Goal: Transaction & Acquisition: Obtain resource

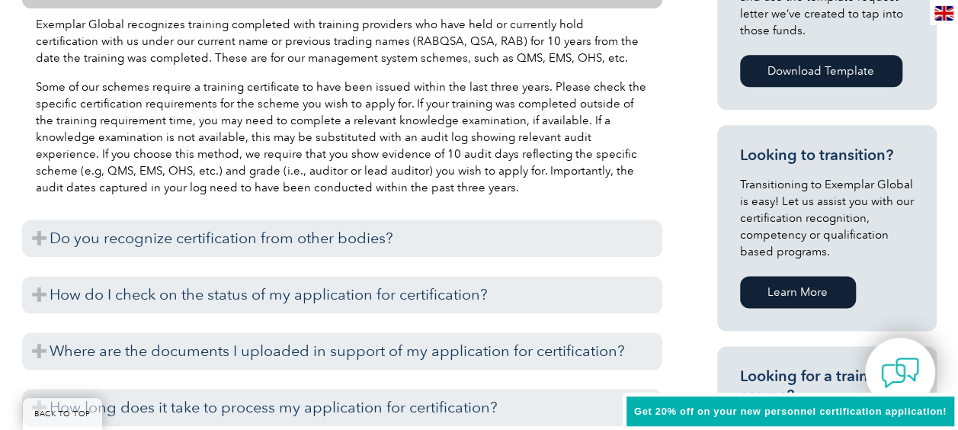
scroll to position [838, 0]
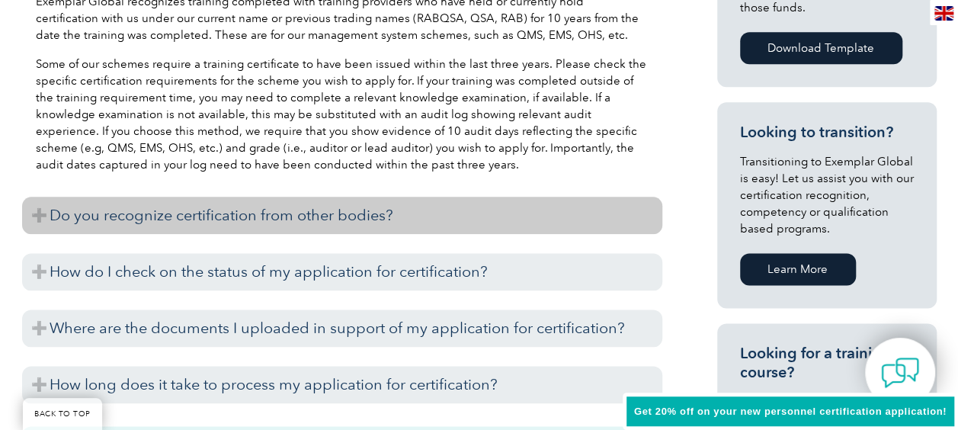
click at [246, 212] on h3 "Do you recognize certification from other bodies?" at bounding box center [342, 215] width 640 height 37
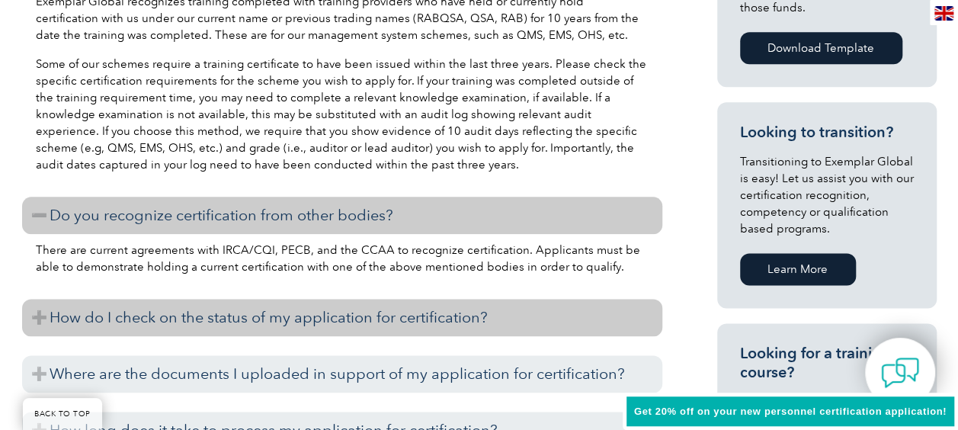
click at [315, 315] on h3 "How do I check on the status of my application for certification?" at bounding box center [342, 317] width 640 height 37
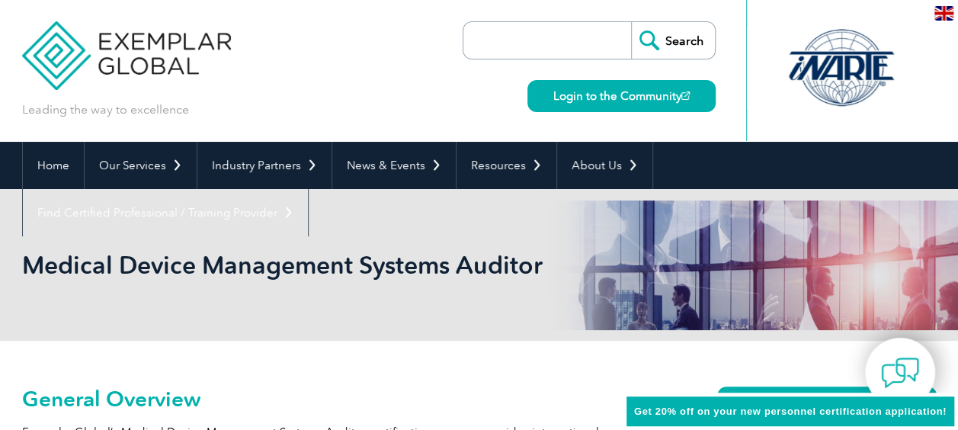
scroll to position [0, 0]
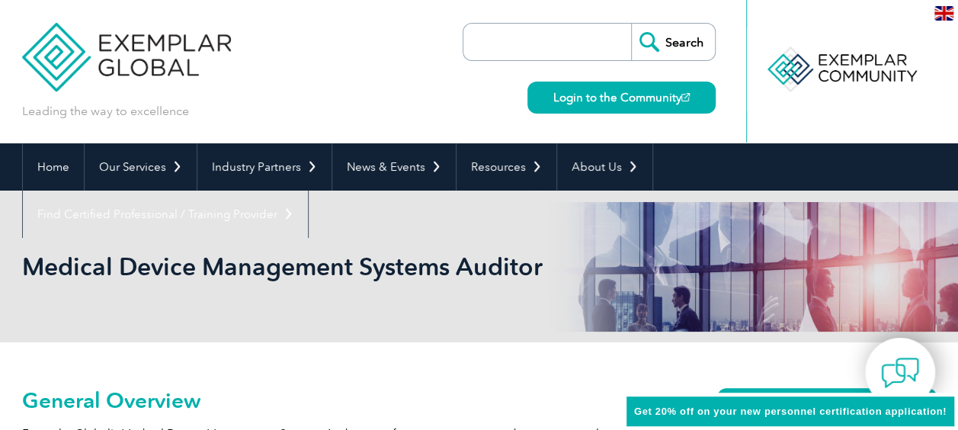
click at [564, 41] on input "search" at bounding box center [551, 42] width 160 height 37
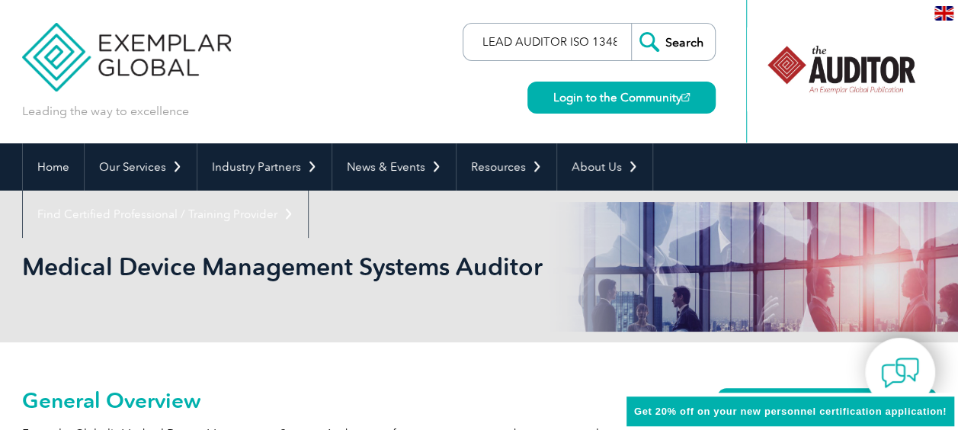
scroll to position [0, 6]
type input "LEAD AUDITOR ISO 13485"
click at [631, 24] on input "Search" at bounding box center [673, 42] width 84 height 37
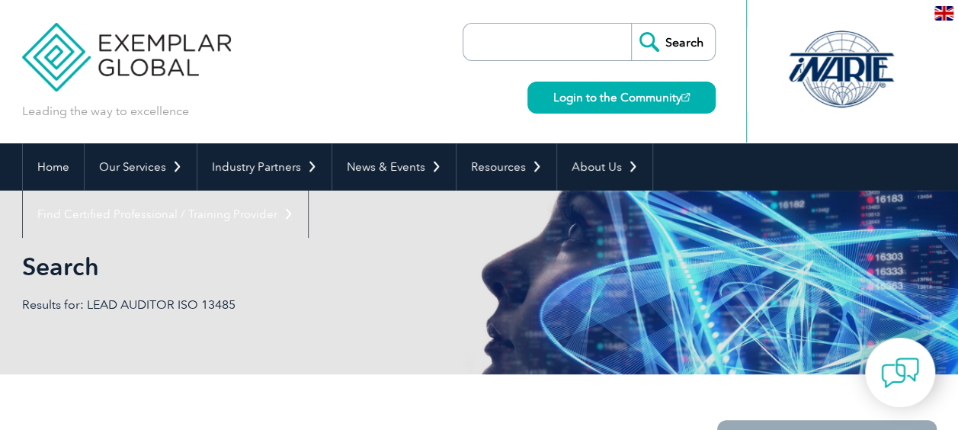
click at [565, 34] on input "search" at bounding box center [551, 42] width 160 height 37
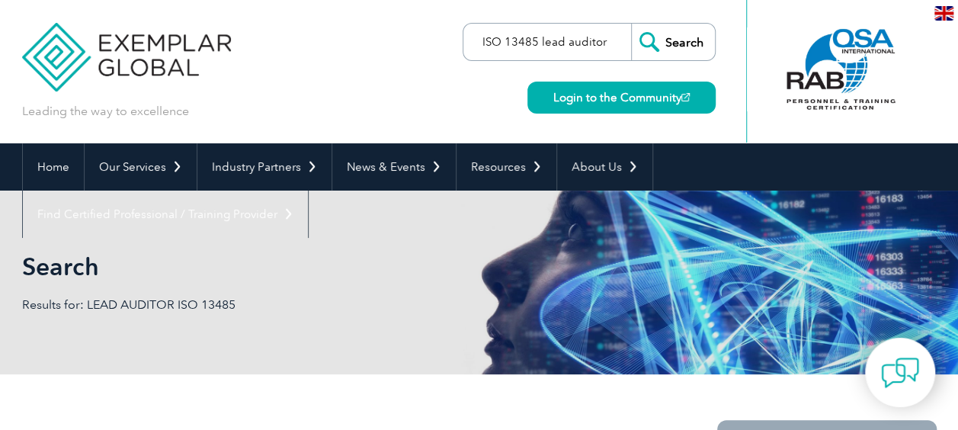
type input "ISO 13485 lead auditor"
click at [631, 24] on input "Search" at bounding box center [673, 42] width 84 height 37
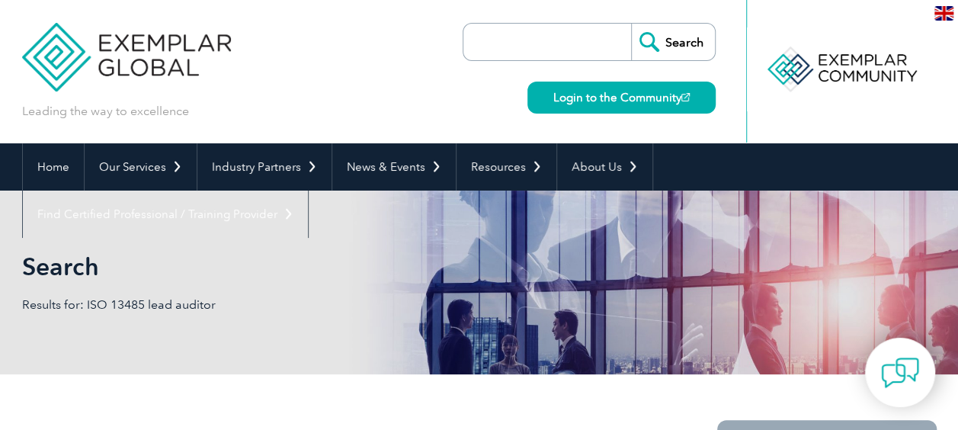
click at [500, 46] on input "search" at bounding box center [551, 42] width 160 height 37
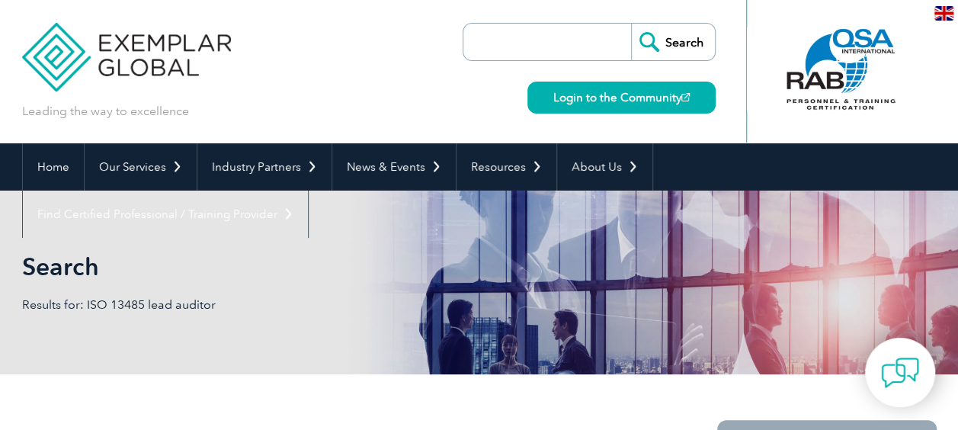
type input "LEAD AUDITOR ISO 13485"
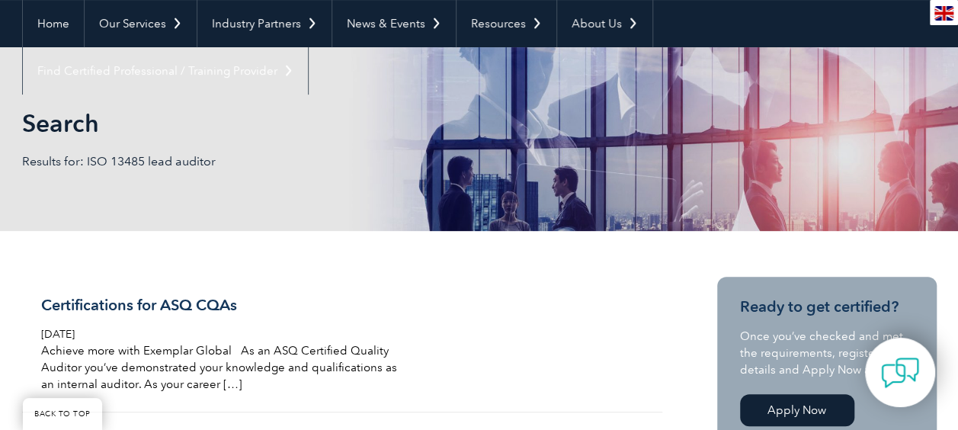
scroll to position [152, 0]
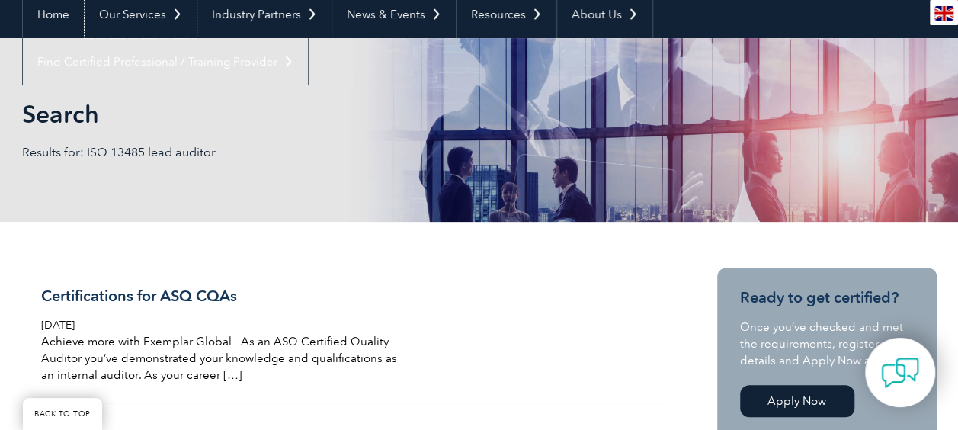
click at [155, 23] on link "Our Services" at bounding box center [141, 14] width 112 height 47
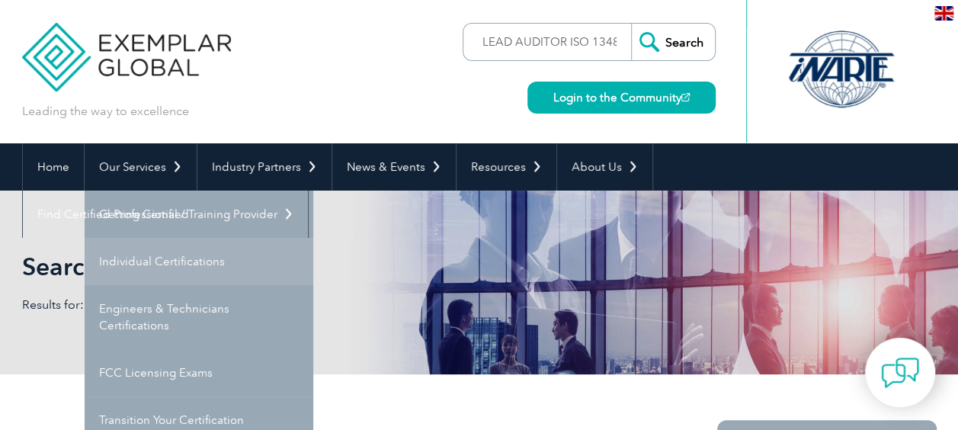
click at [181, 264] on link "Individual Certifications" at bounding box center [199, 261] width 229 height 47
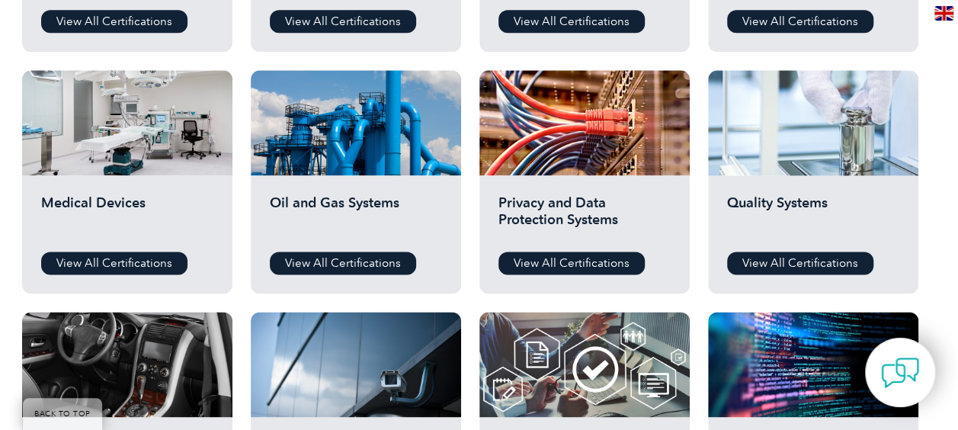
scroll to position [914, 0]
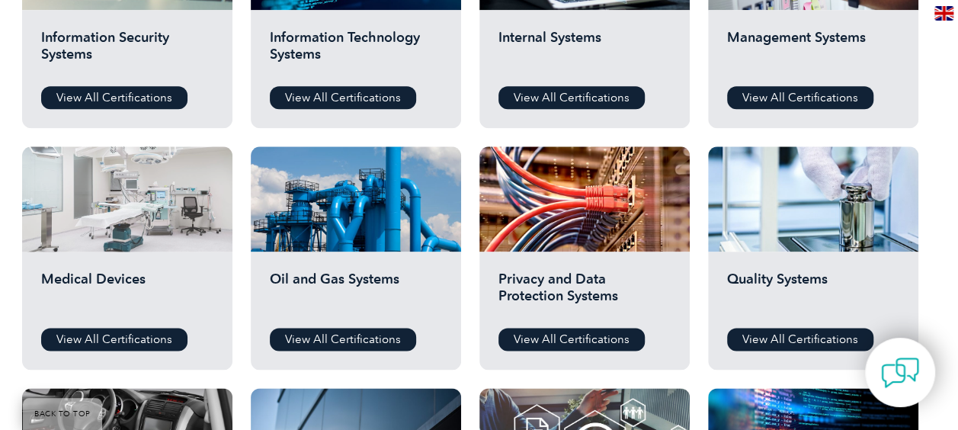
click at [99, 197] on div at bounding box center [127, 198] width 210 height 105
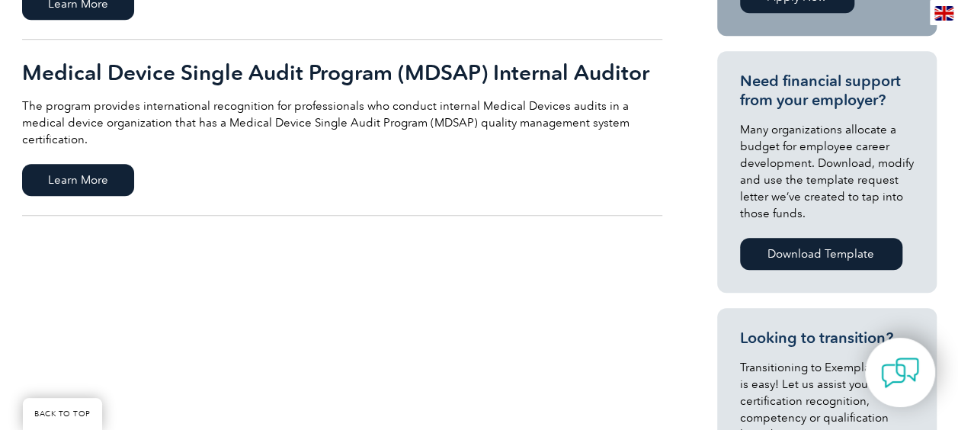
scroll to position [305, 0]
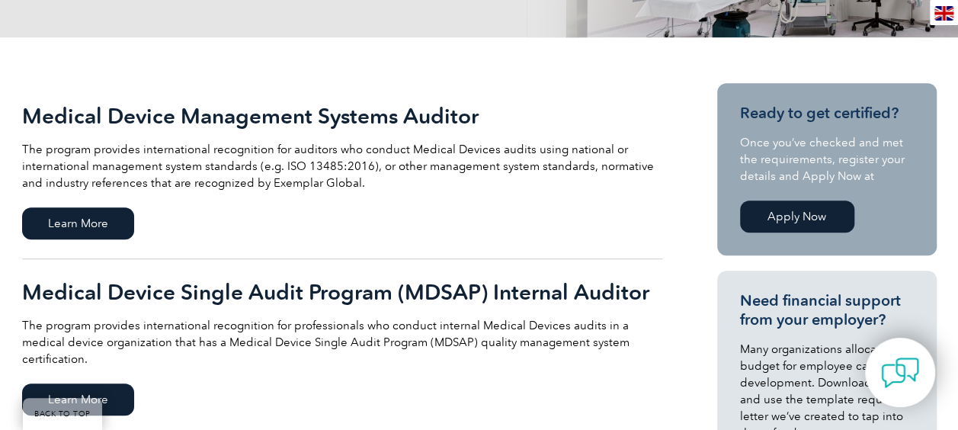
click at [203, 112] on h2 "Medical Device Management Systems Auditor" at bounding box center [342, 116] width 640 height 24
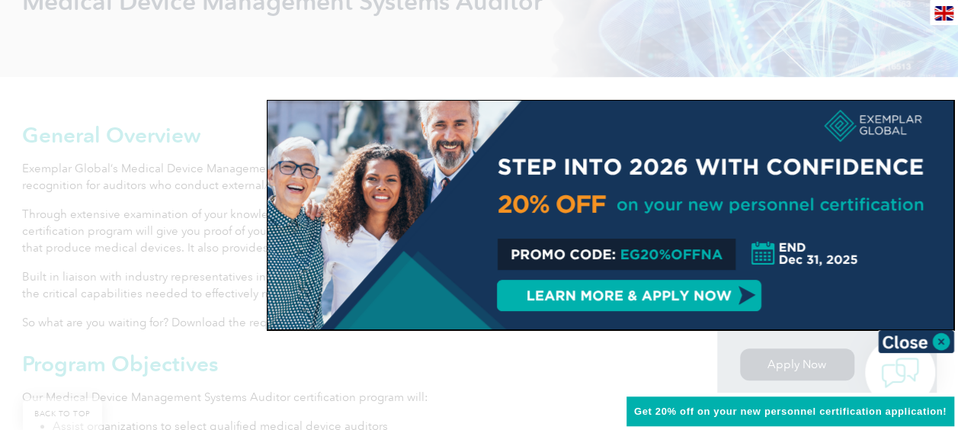
scroll to position [305, 0]
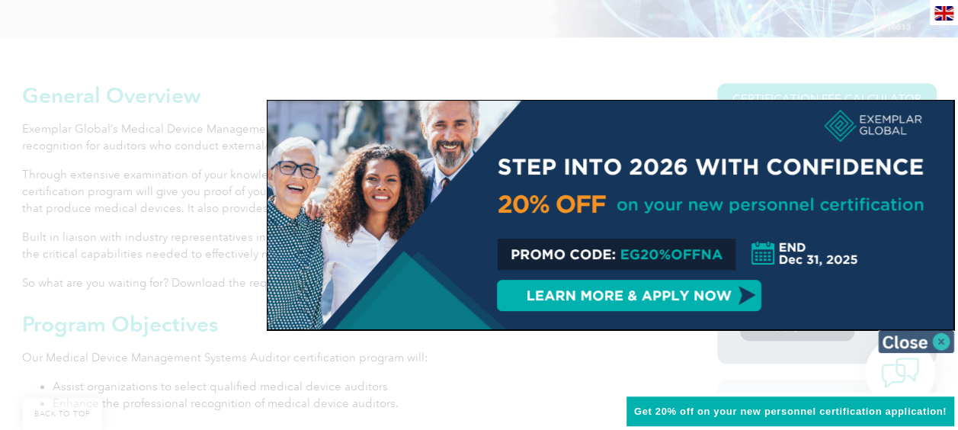
click at [920, 342] on img at bounding box center [916, 341] width 76 height 23
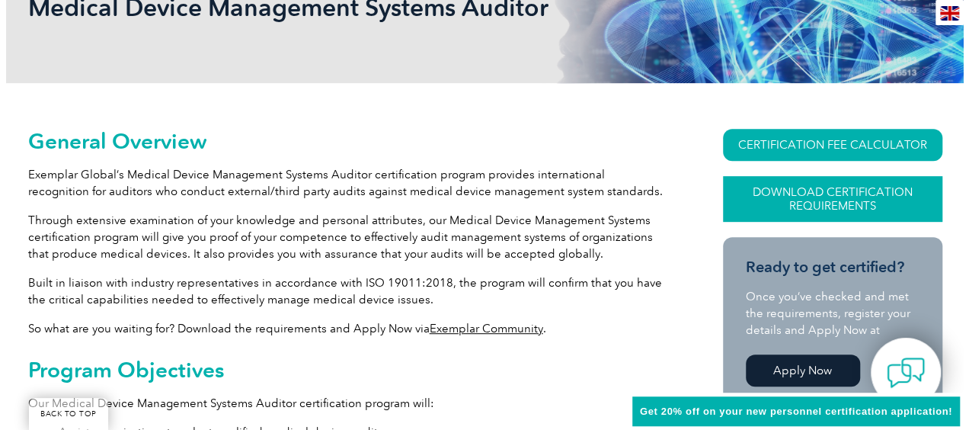
scroll to position [216, 0]
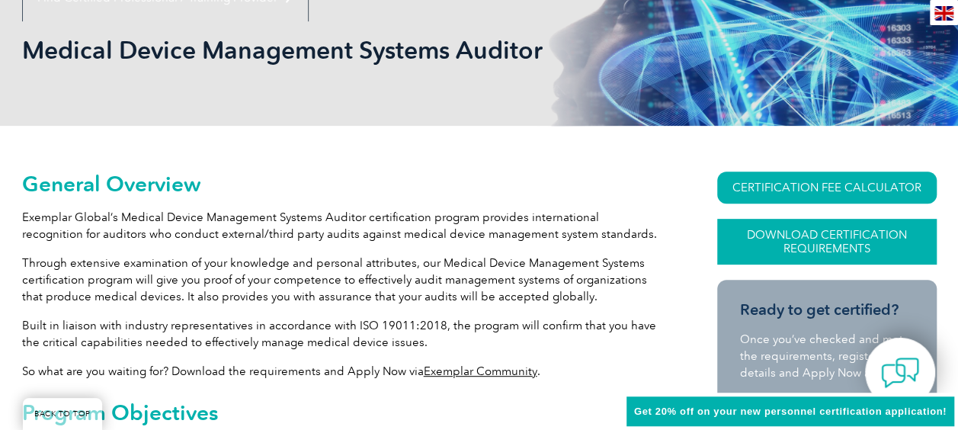
click at [806, 232] on link "Download Certification Requirements" at bounding box center [826, 242] width 219 height 46
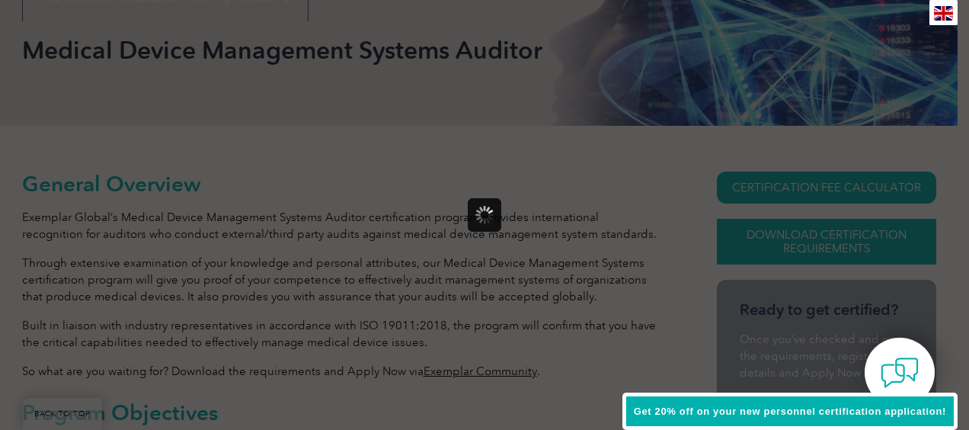
scroll to position [0, 0]
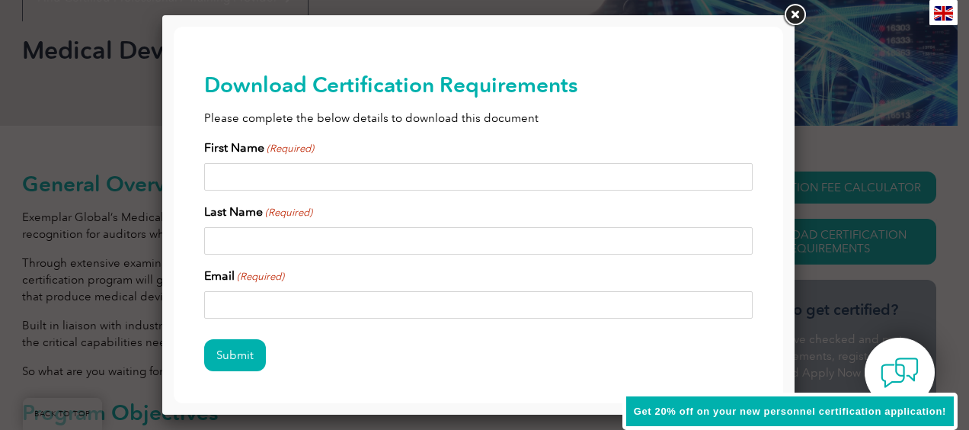
click at [207, 173] on input "First Name (Required)" at bounding box center [478, 176] width 549 height 27
type input "Sneha"
type input "[PERSON_NAME]"
type input "[EMAIL_ADDRESS][PERSON_NAME][DOMAIN_NAME]"
click at [248, 355] on input "Submit" at bounding box center [235, 355] width 62 height 32
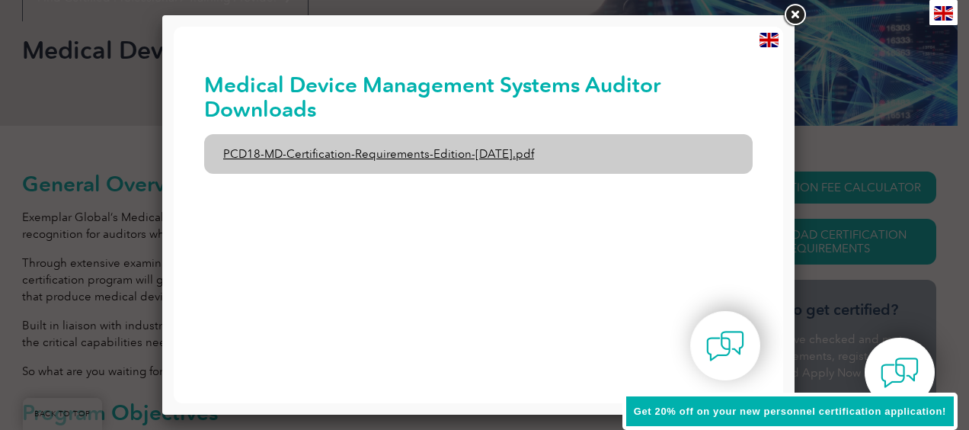
click at [509, 155] on link "PCD18-MD-Certification-Requirements-Edition-[DATE].pdf" at bounding box center [478, 154] width 549 height 40
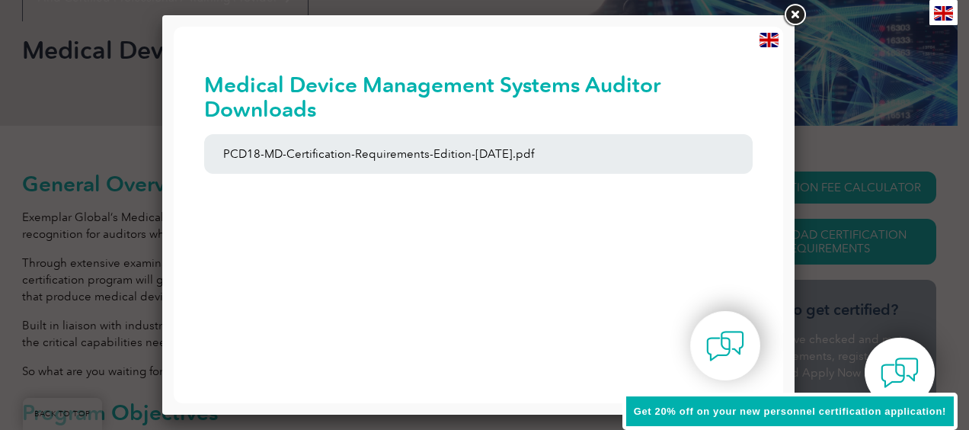
click at [799, 11] on link at bounding box center [794, 15] width 27 height 27
